Goal: Register for event/course

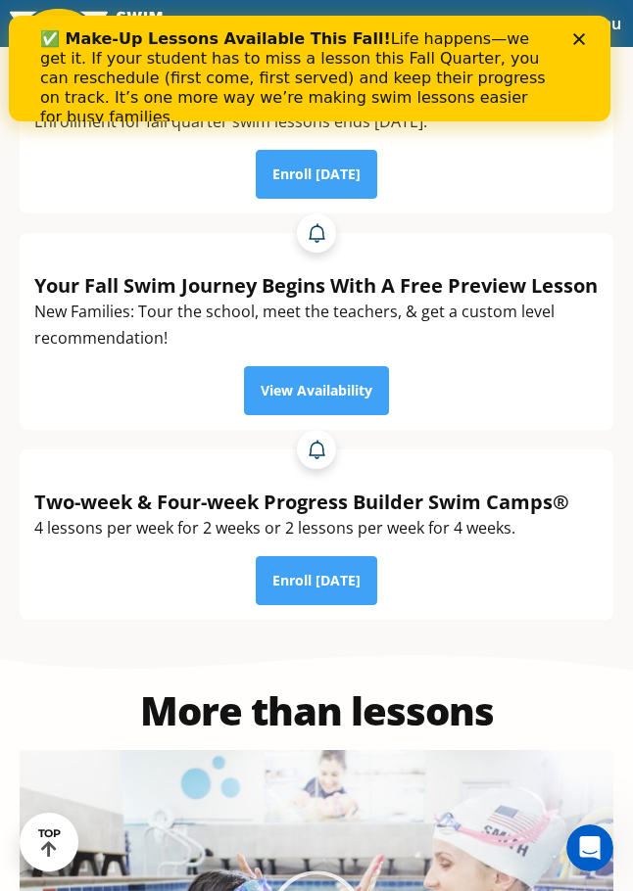
scroll to position [294, 0]
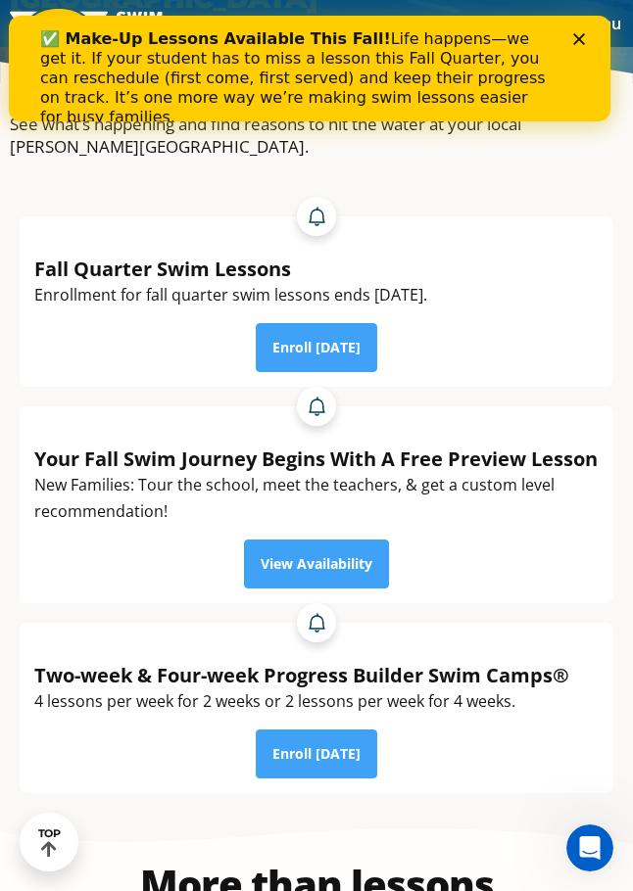
click at [601, 55] on div "✅ Make-Up Lessons Available This Fall! Life happens—we get it. If your student …" at bounding box center [308, 79] width 601 height 110
click at [592, 44] on div "Close" at bounding box center [582, 39] width 20 height 12
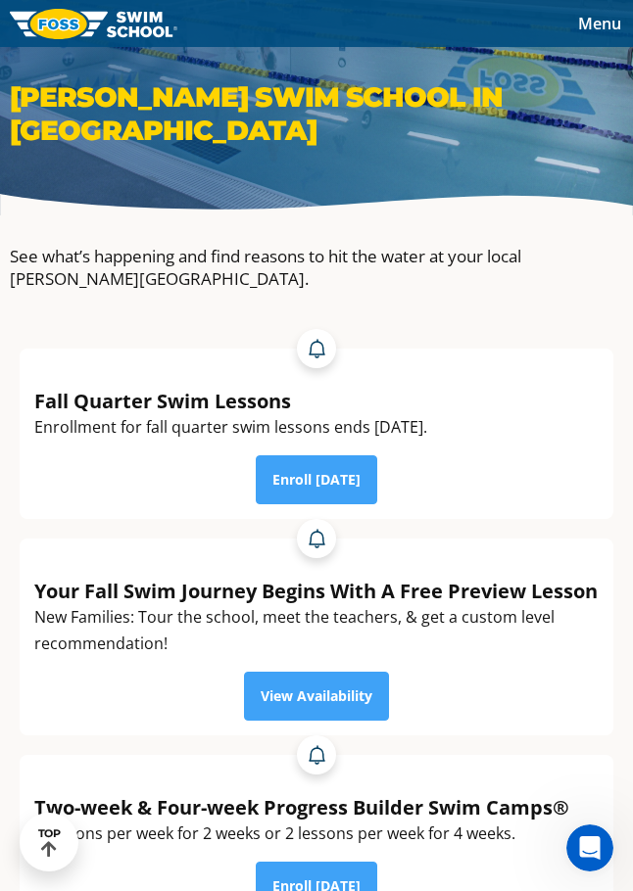
scroll to position [0, 0]
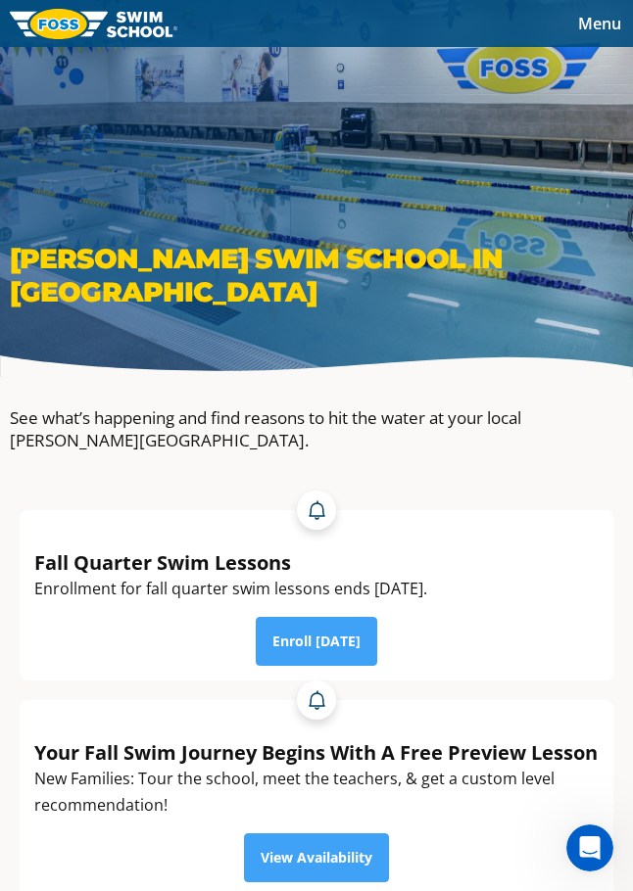
click at [588, 30] on span "Menu" at bounding box center [599, 24] width 43 height 22
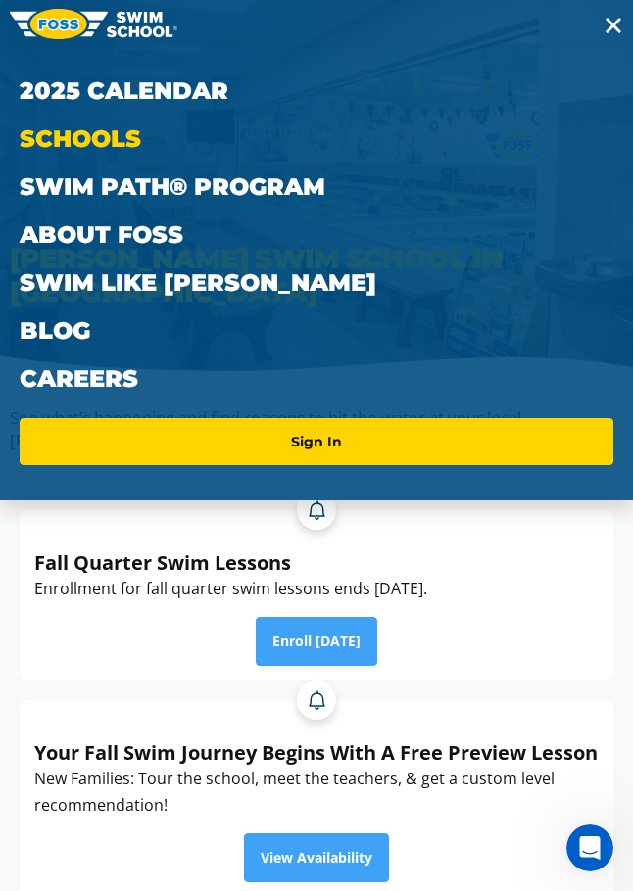
click at [147, 142] on link "Schools" at bounding box center [317, 139] width 594 height 48
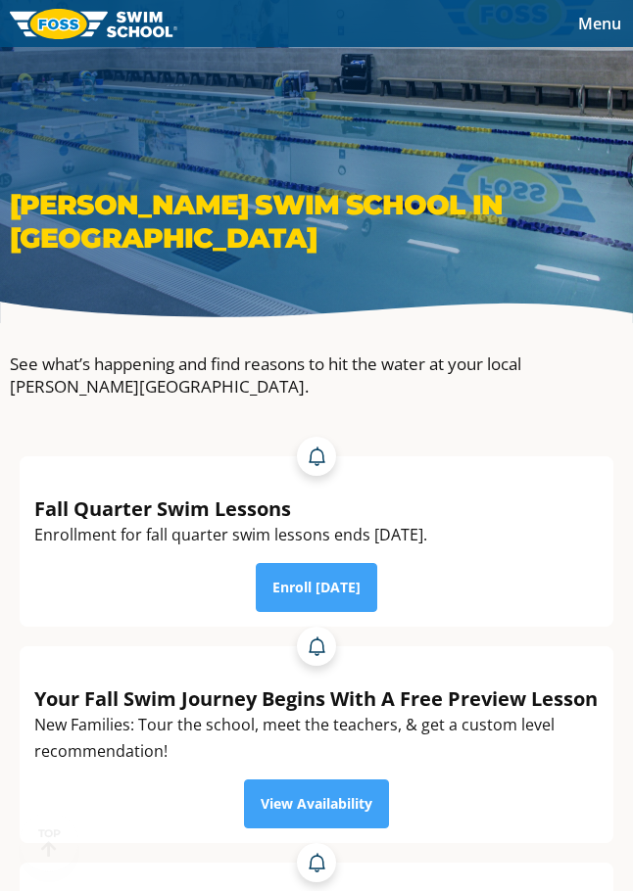
scroll to position [98, 0]
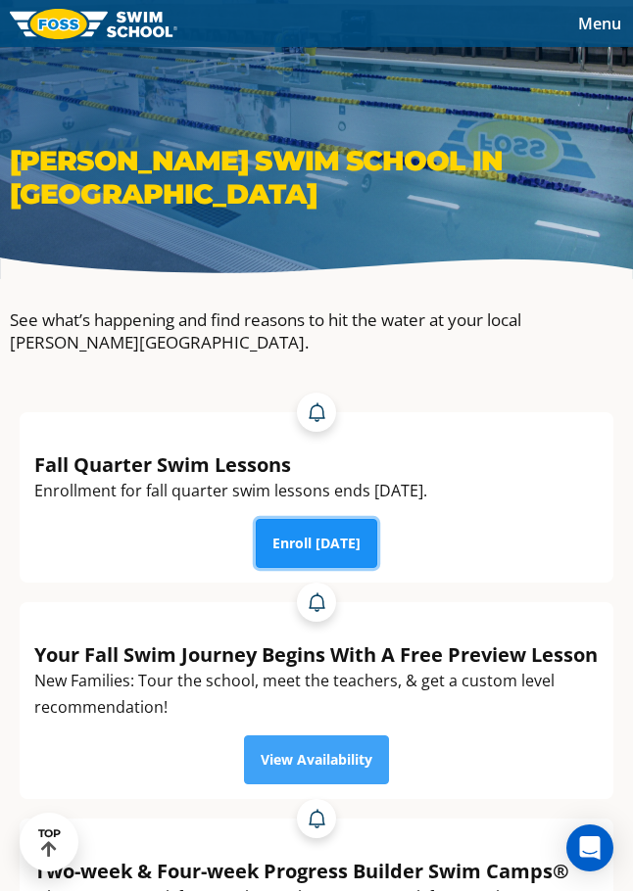
click at [319, 552] on link "Enroll Today" at bounding box center [316, 543] width 121 height 49
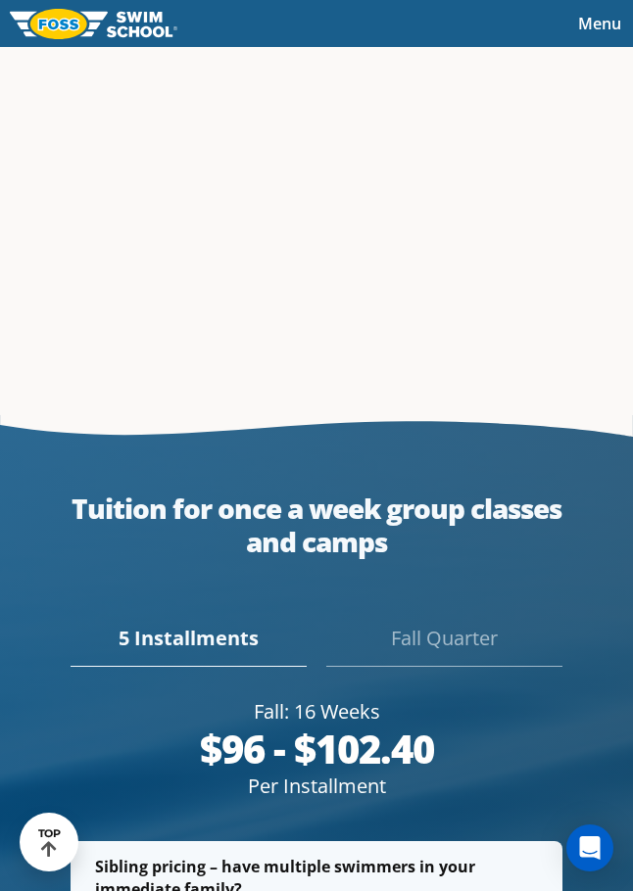
scroll to position [4506, 0]
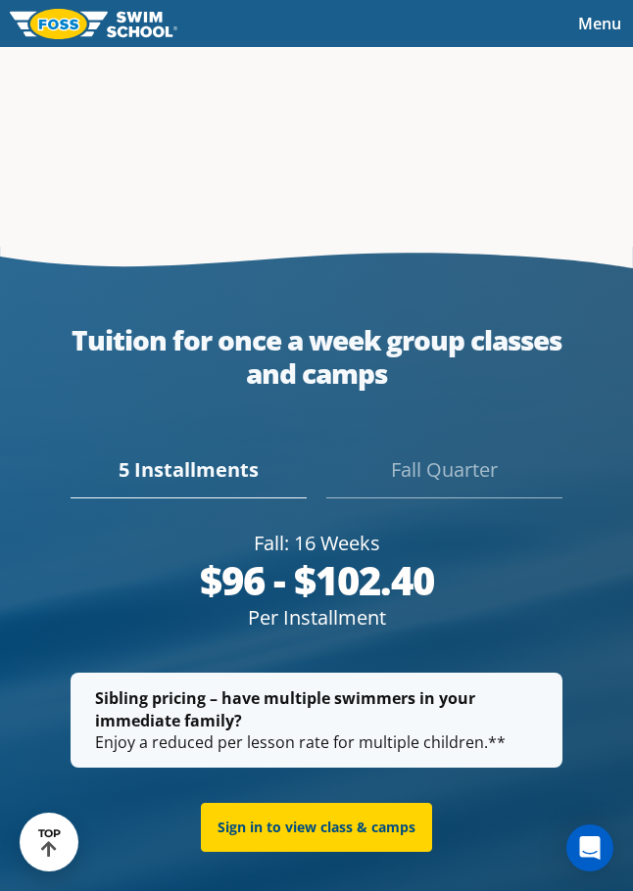
click at [451, 499] on div "Fall Quarter" at bounding box center [444, 476] width 236 height 43
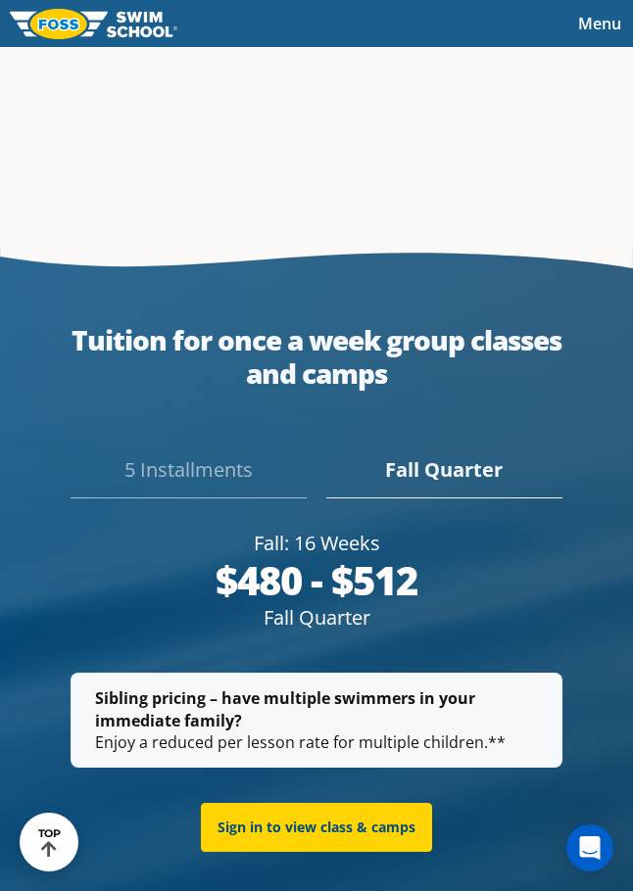
scroll to position [4423, 0]
click at [237, 484] on div "5 Installments Fall Quarter" at bounding box center [316, 464] width 613 height 69
click at [237, 493] on div "5 Installments" at bounding box center [189, 476] width 236 height 43
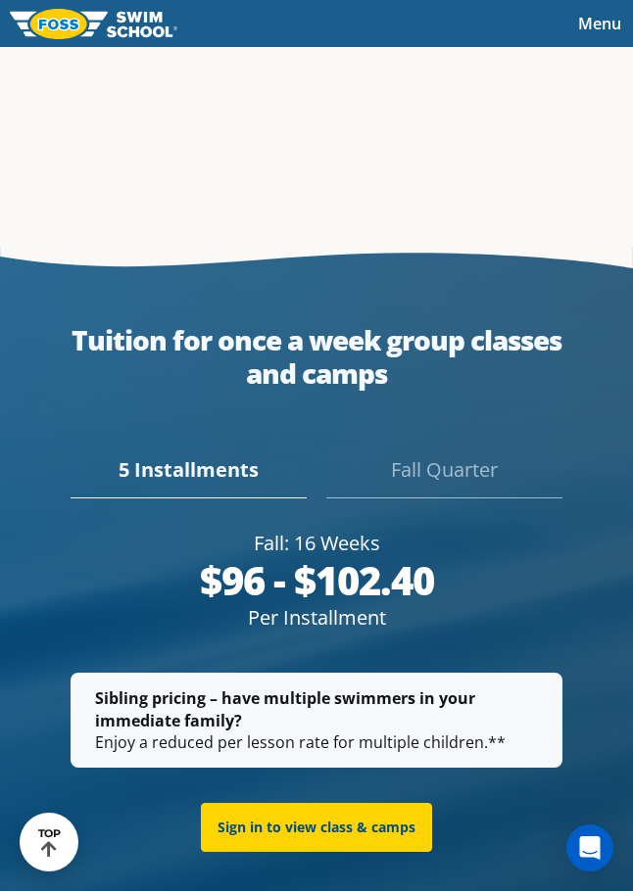
scroll to position [4451, 0]
